Goal: Task Accomplishment & Management: Manage account settings

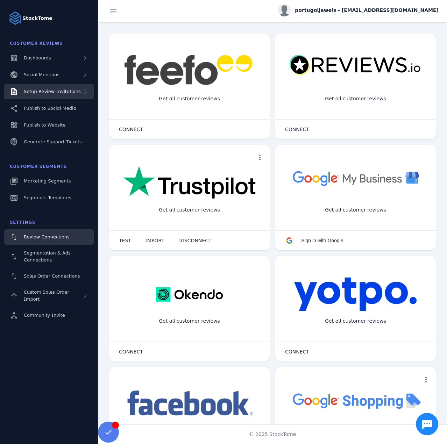
click at [63, 95] on div "Setup Review Invitations" at bounding box center [49, 91] width 90 height 15
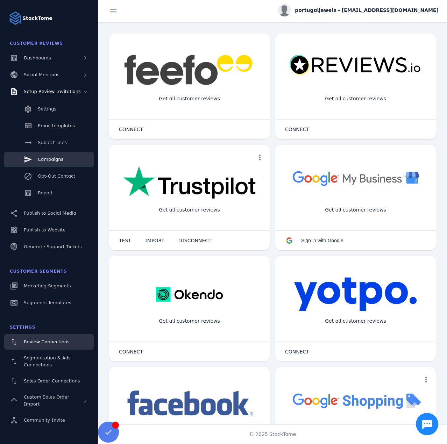
click at [55, 159] on span "Campaigns" at bounding box center [51, 159] width 26 height 5
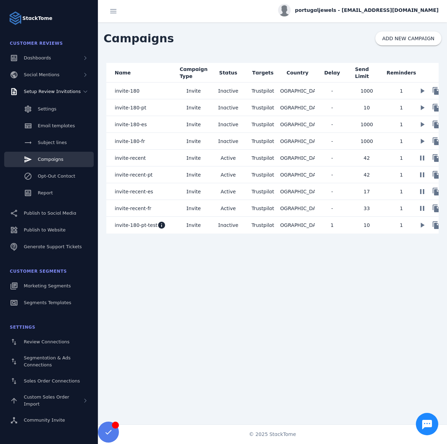
click at [158, 177] on mat-cell "invite-recent-pt" at bounding box center [141, 174] width 70 height 17
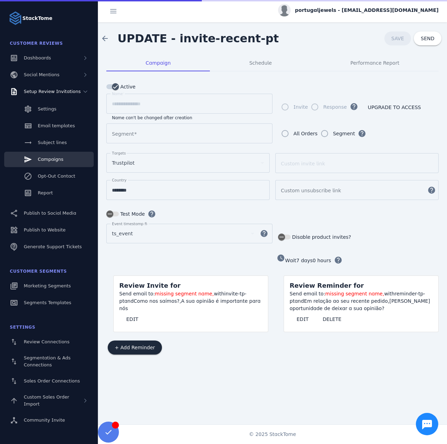
type input "**********"
